Goal: Task Accomplishment & Management: Manage account settings

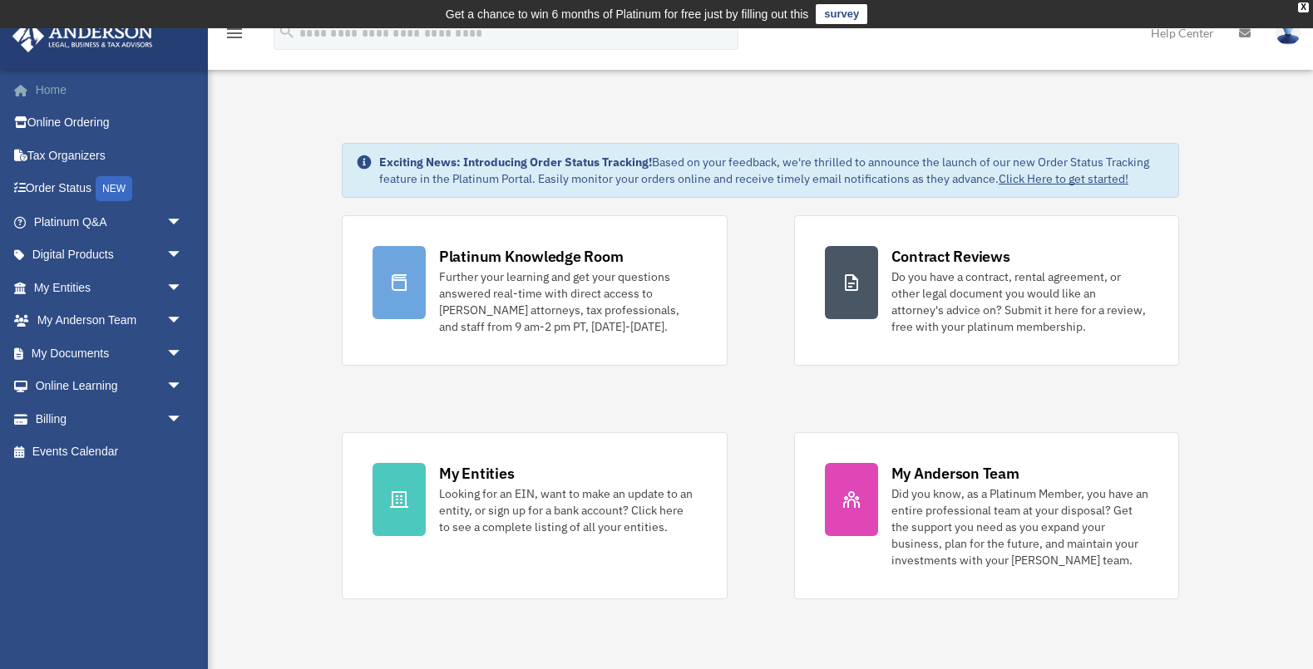
click at [56, 91] on link "Home" at bounding box center [110, 89] width 196 height 33
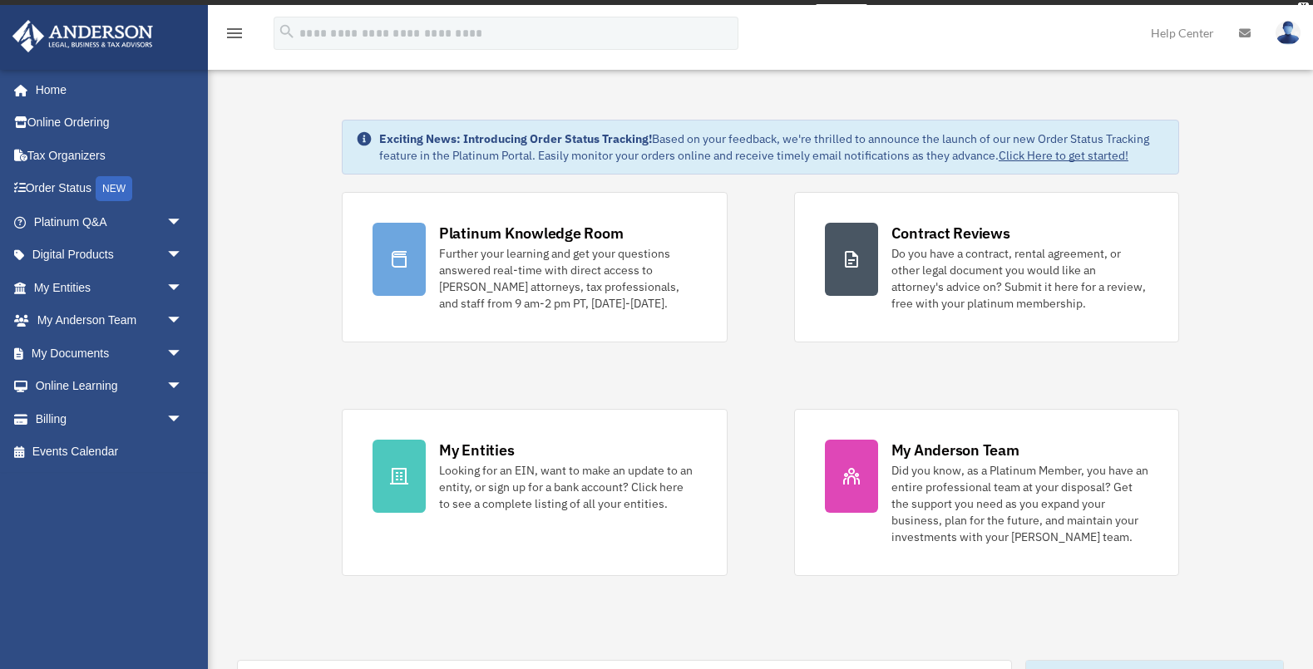
click at [1246, 30] on icon at bounding box center [1245, 33] width 12 height 12
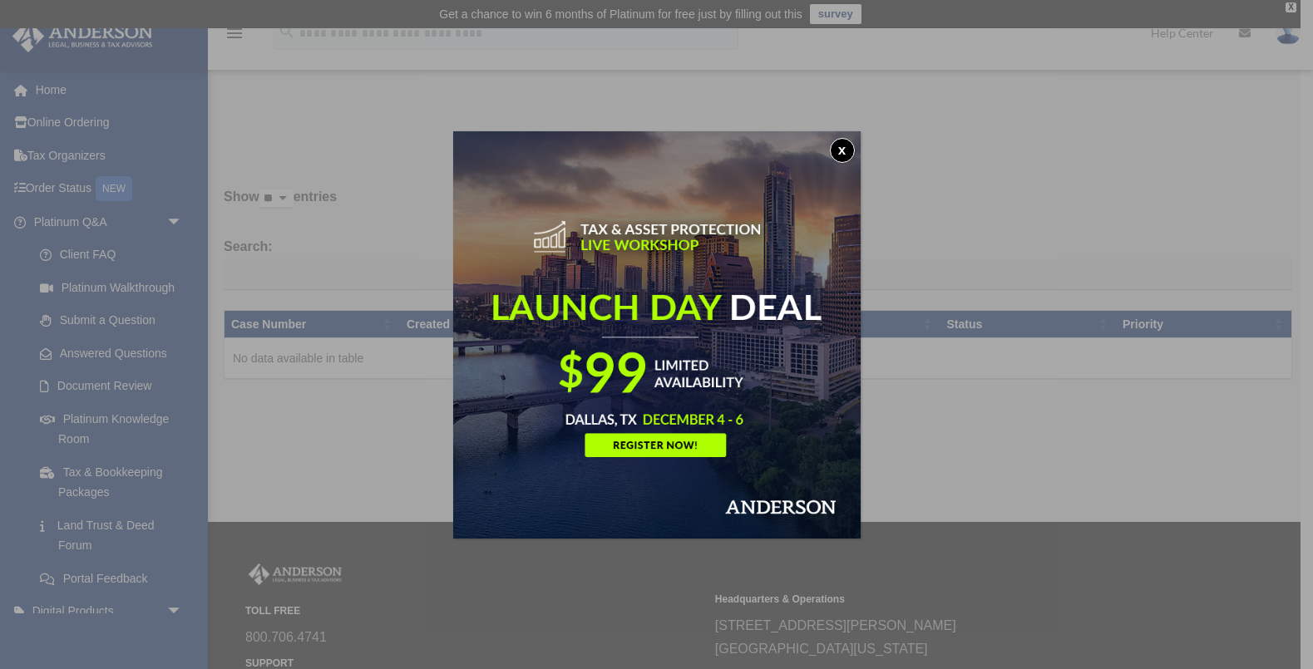
click at [140, 494] on div "x" at bounding box center [656, 334] width 1313 height 669
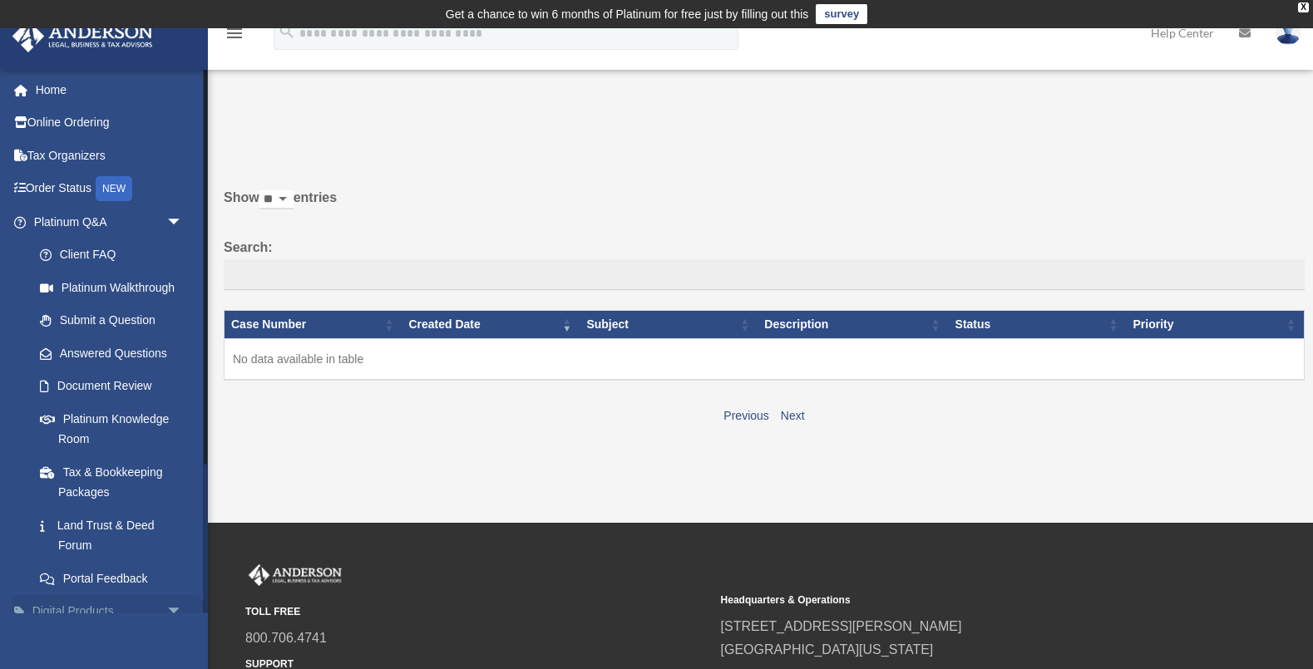
click at [175, 604] on span "arrow_drop_down" at bounding box center [182, 612] width 33 height 34
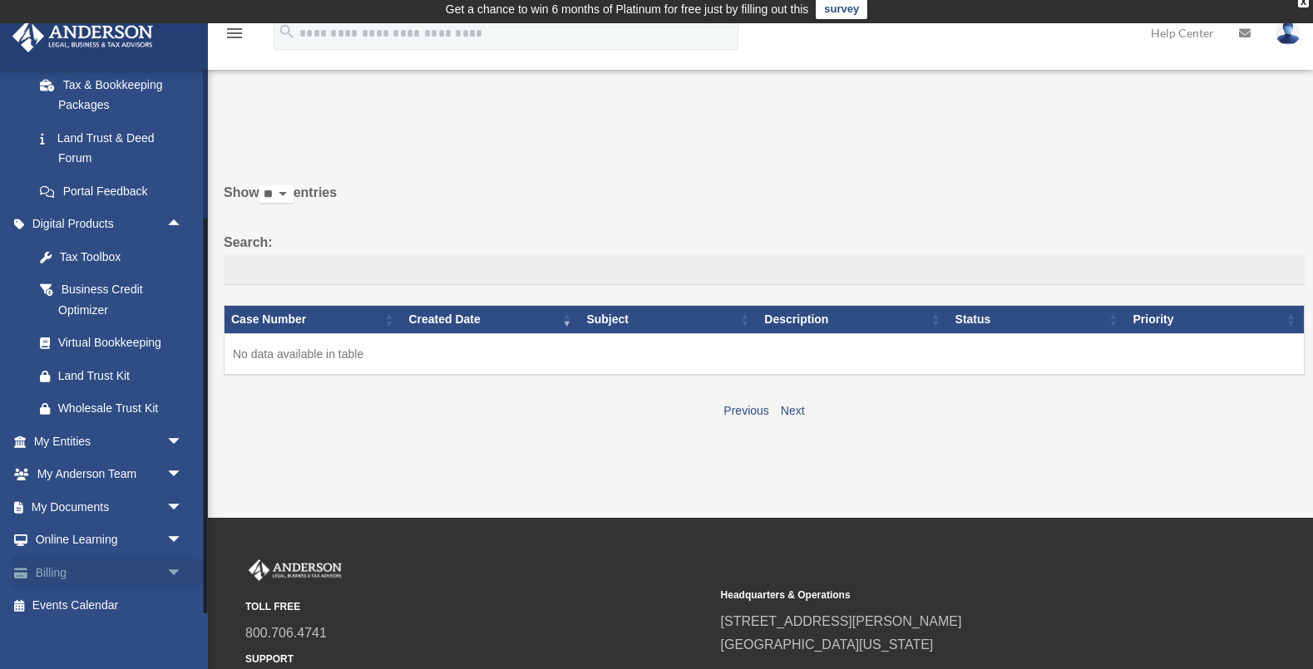
scroll to position [10, 0]
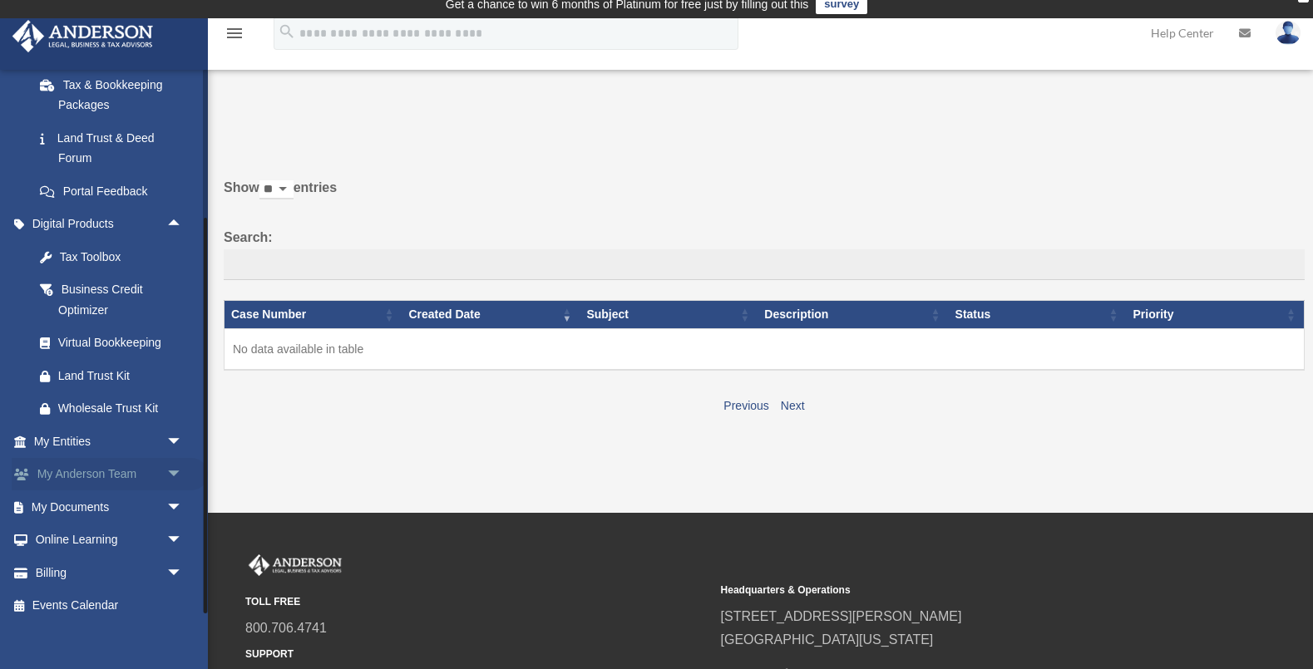
click at [117, 462] on link "My [PERSON_NAME] Team arrow_drop_down" at bounding box center [110, 474] width 196 height 33
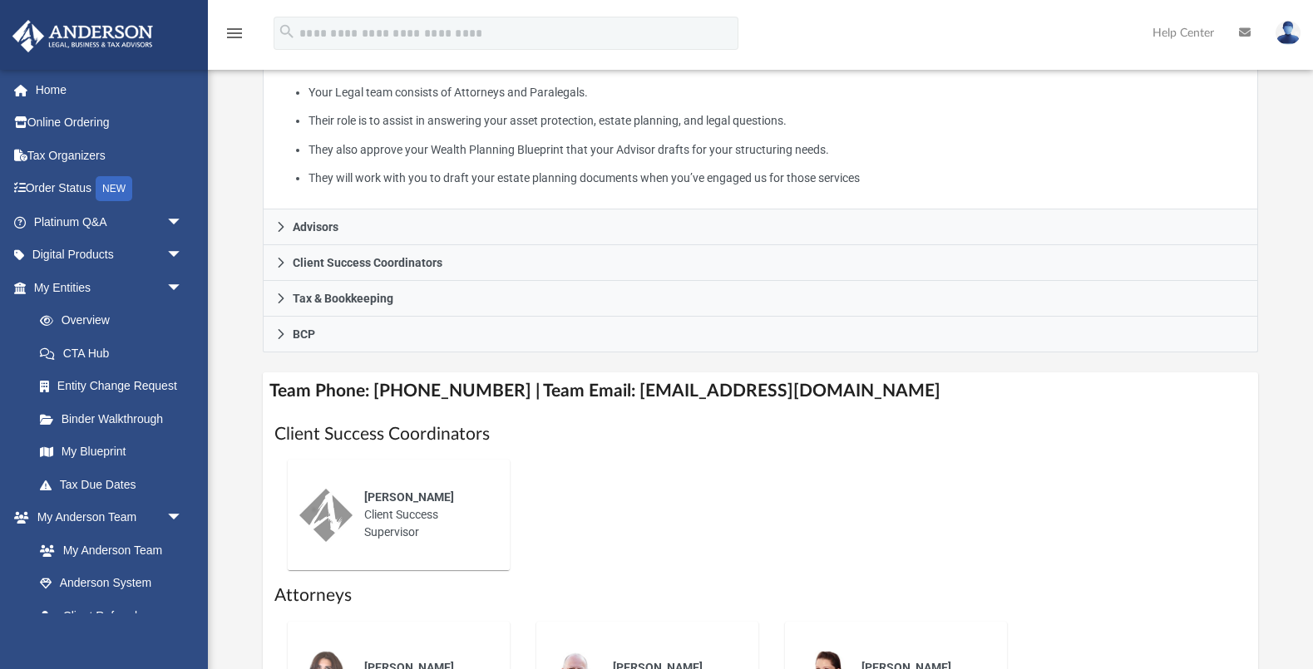
scroll to position [382, 0]
drag, startPoint x: 1284, startPoint y: 35, endPoint x: 1282, endPoint y: 51, distance: 15.9
click at [1283, 36] on img at bounding box center [1288, 33] width 25 height 24
click at [993, 147] on link "Logout" at bounding box center [1018, 145] width 166 height 34
